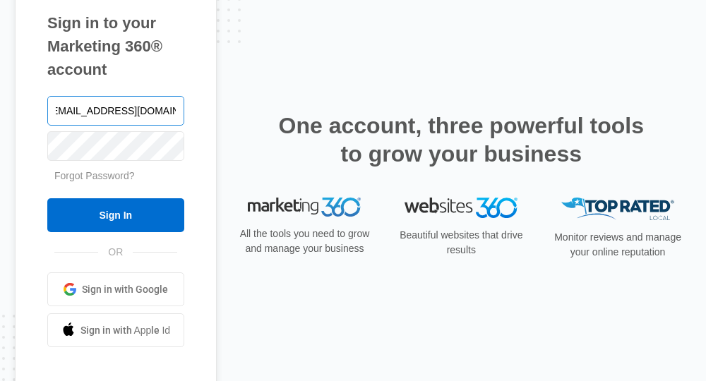
scroll to position [0, 15]
type input "[EMAIL_ADDRESS][DOMAIN_NAME]"
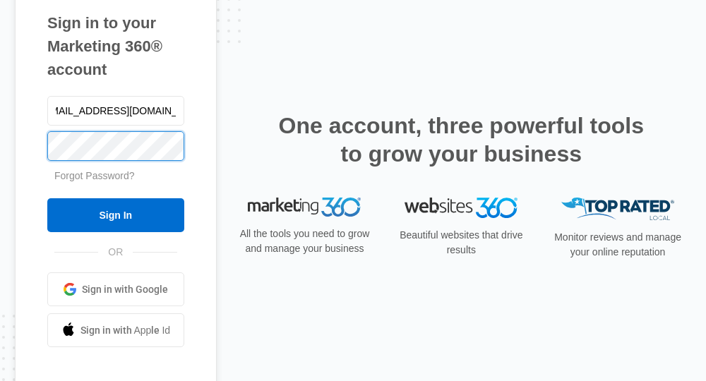
scroll to position [0, 0]
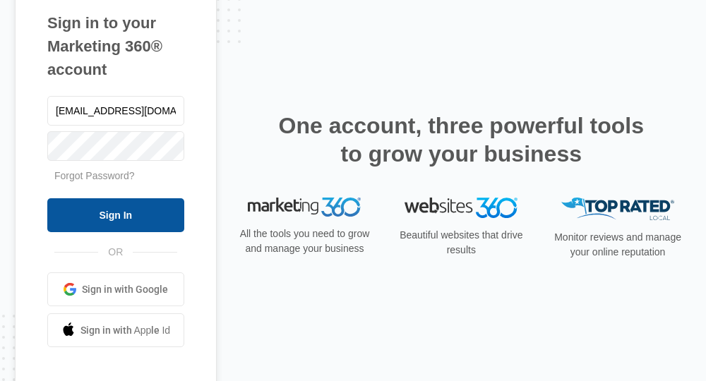
click at [97, 203] on input "Sign In" at bounding box center [115, 215] width 137 height 34
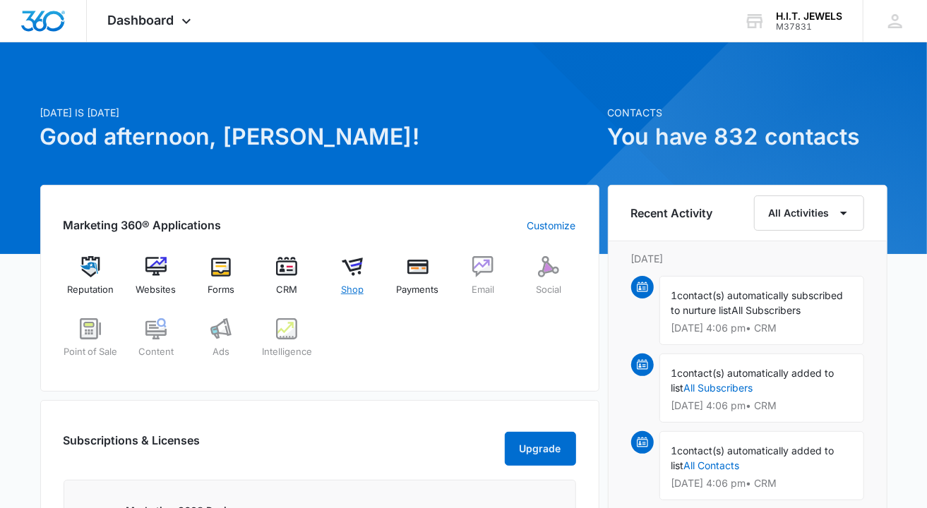
click at [350, 275] on img at bounding box center [352, 266] width 21 height 21
